Goal: Task Accomplishment & Management: Use online tool/utility

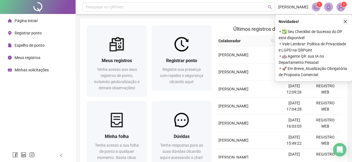
click at [347, 21] on icon "close" at bounding box center [346, 22] width 4 height 4
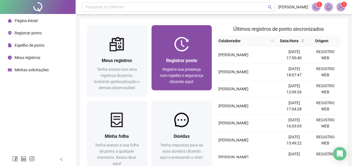
click at [204, 66] on div "Registrar ponto Registre sua presença com rapidez e segurança clicando aqui!" at bounding box center [181, 71] width 47 height 28
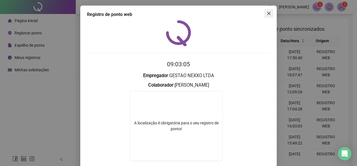
click at [264, 10] on button "Close" at bounding box center [268, 13] width 9 height 9
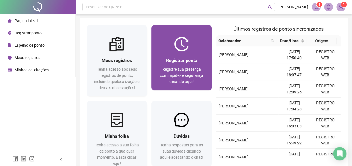
click at [197, 71] on span "Registre sua presença com rapidez e segurança clicando aqui!" at bounding box center [181, 75] width 43 height 17
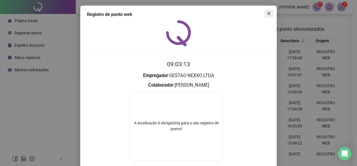
click at [267, 12] on icon "close" at bounding box center [268, 13] width 3 height 3
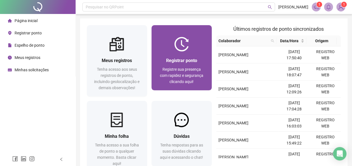
click at [188, 67] on span "Registre sua presença com rapidez e segurança clicando aqui!" at bounding box center [181, 75] width 43 height 17
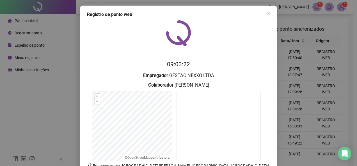
scroll to position [39, 0]
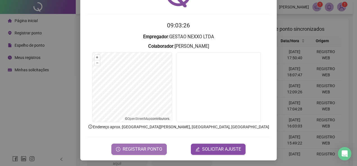
click at [137, 147] on span "REGISTRAR PONTO" at bounding box center [142, 149] width 40 height 7
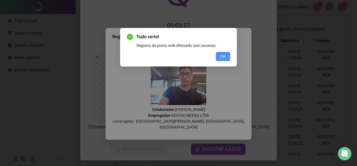
click at [219, 57] on button "OK" at bounding box center [223, 56] width 14 height 9
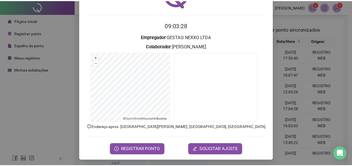
scroll to position [0, 0]
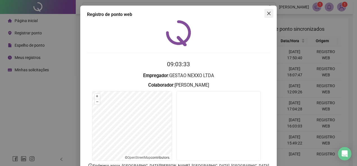
click at [269, 10] on button "Close" at bounding box center [268, 13] width 9 height 9
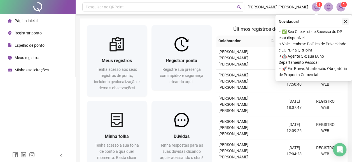
click at [346, 20] on icon "close" at bounding box center [346, 22] width 4 height 4
